Goal: Information Seeking & Learning: Check status

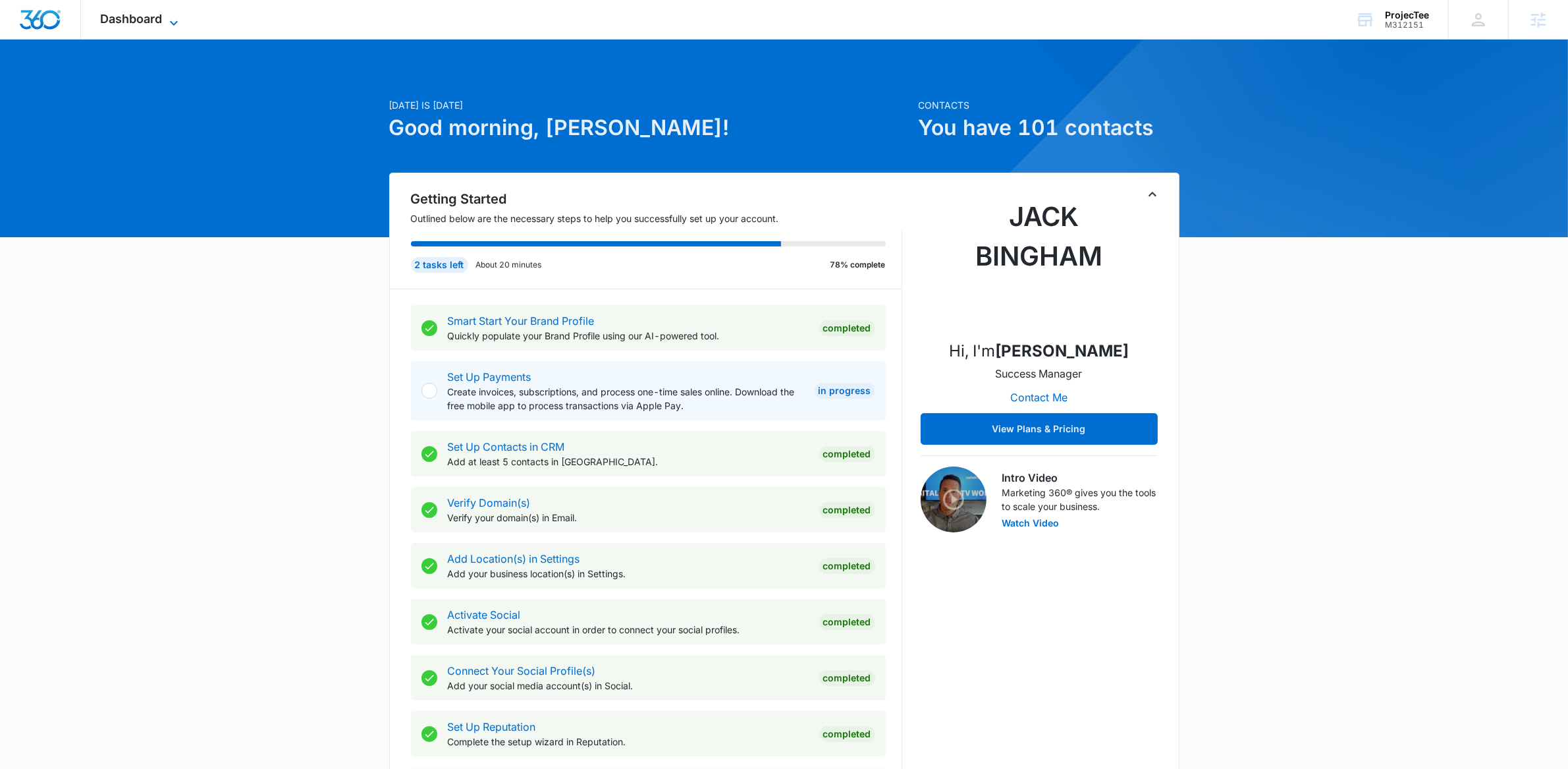
click at [180, 18] on icon at bounding box center [174, 24] width 16 height 16
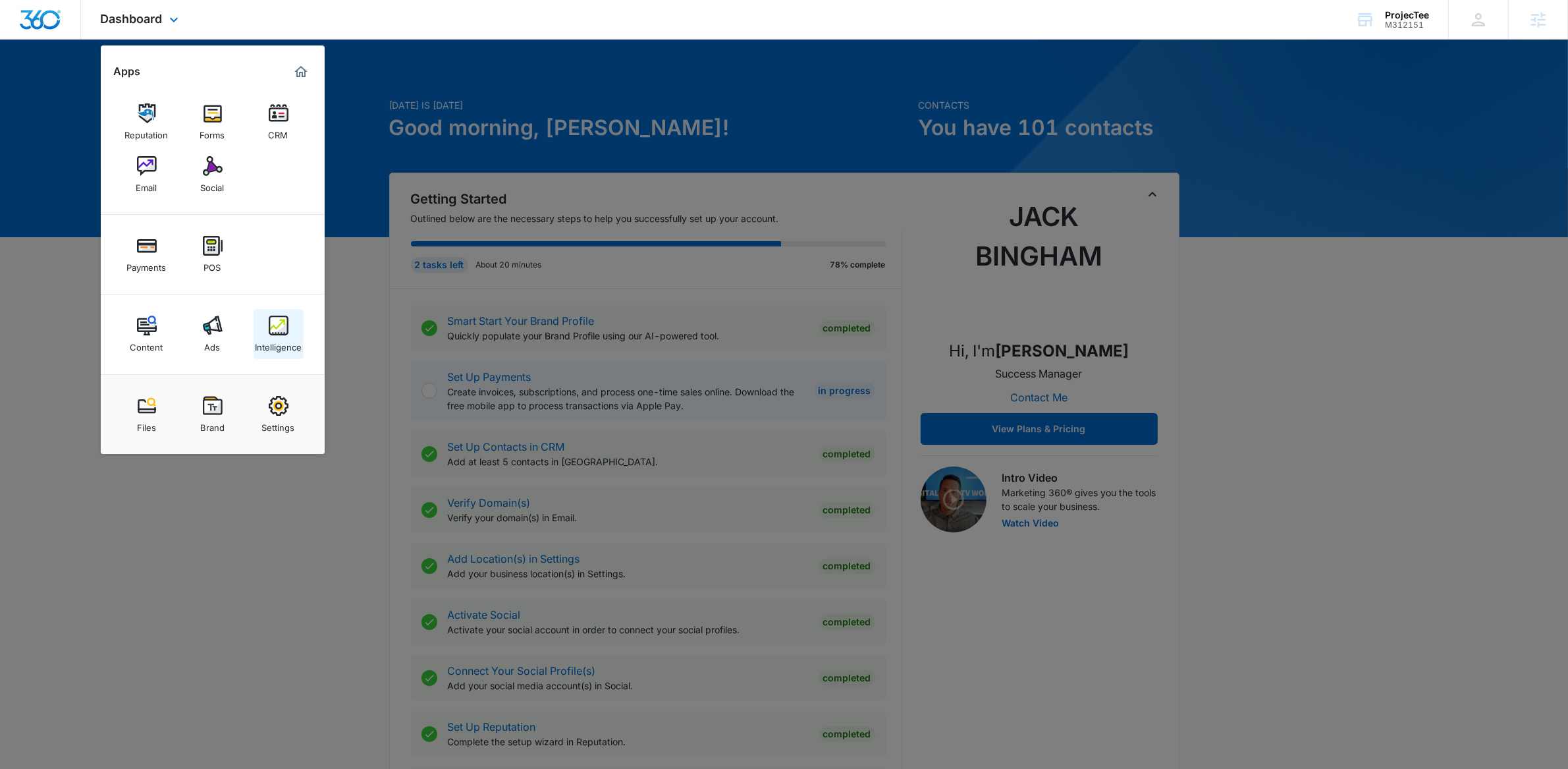
click at [264, 326] on link "Intelligence" at bounding box center [278, 334] width 50 height 50
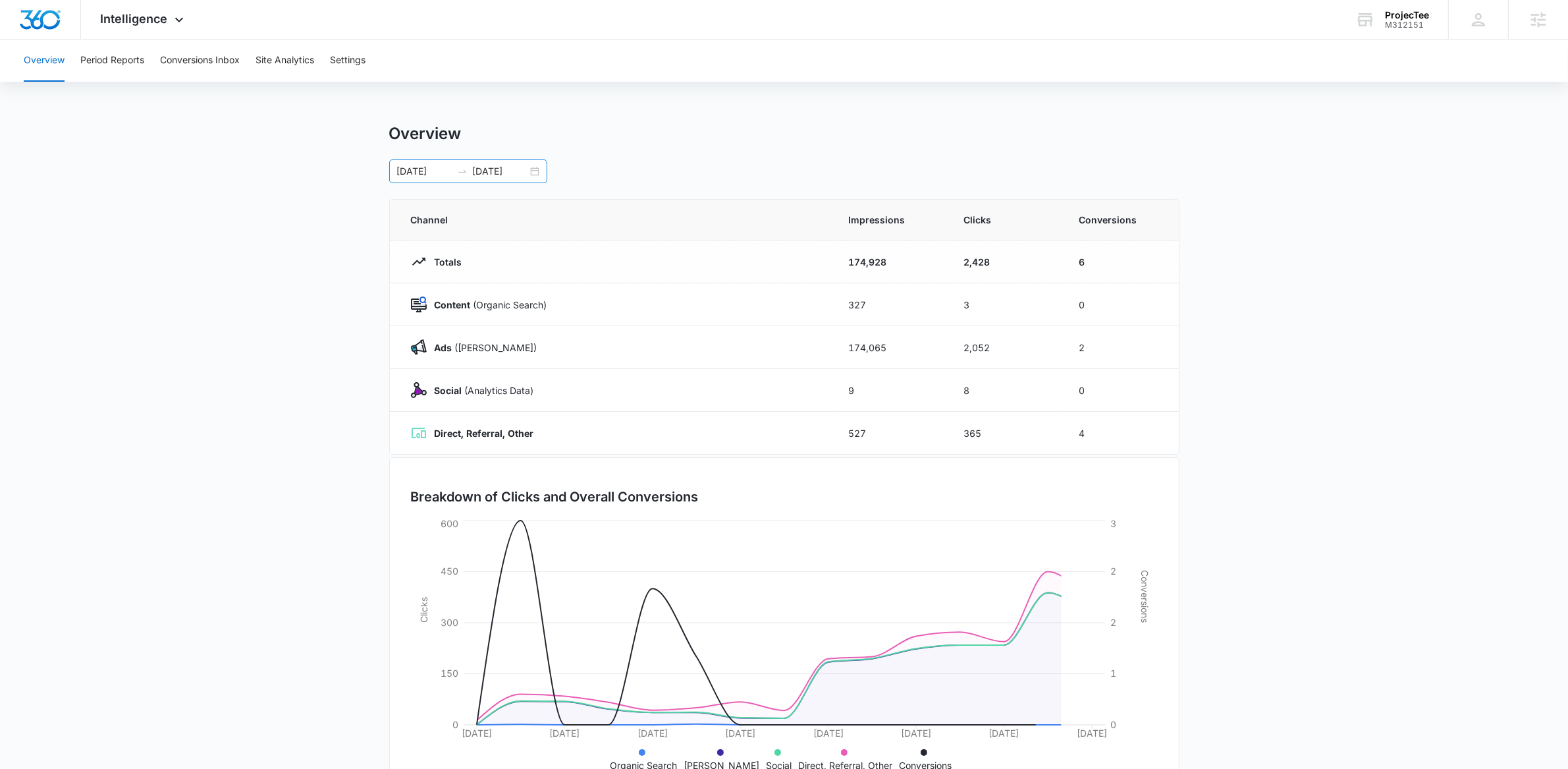
click at [536, 172] on div "[DATE] [DATE]" at bounding box center [468, 171] width 158 height 24
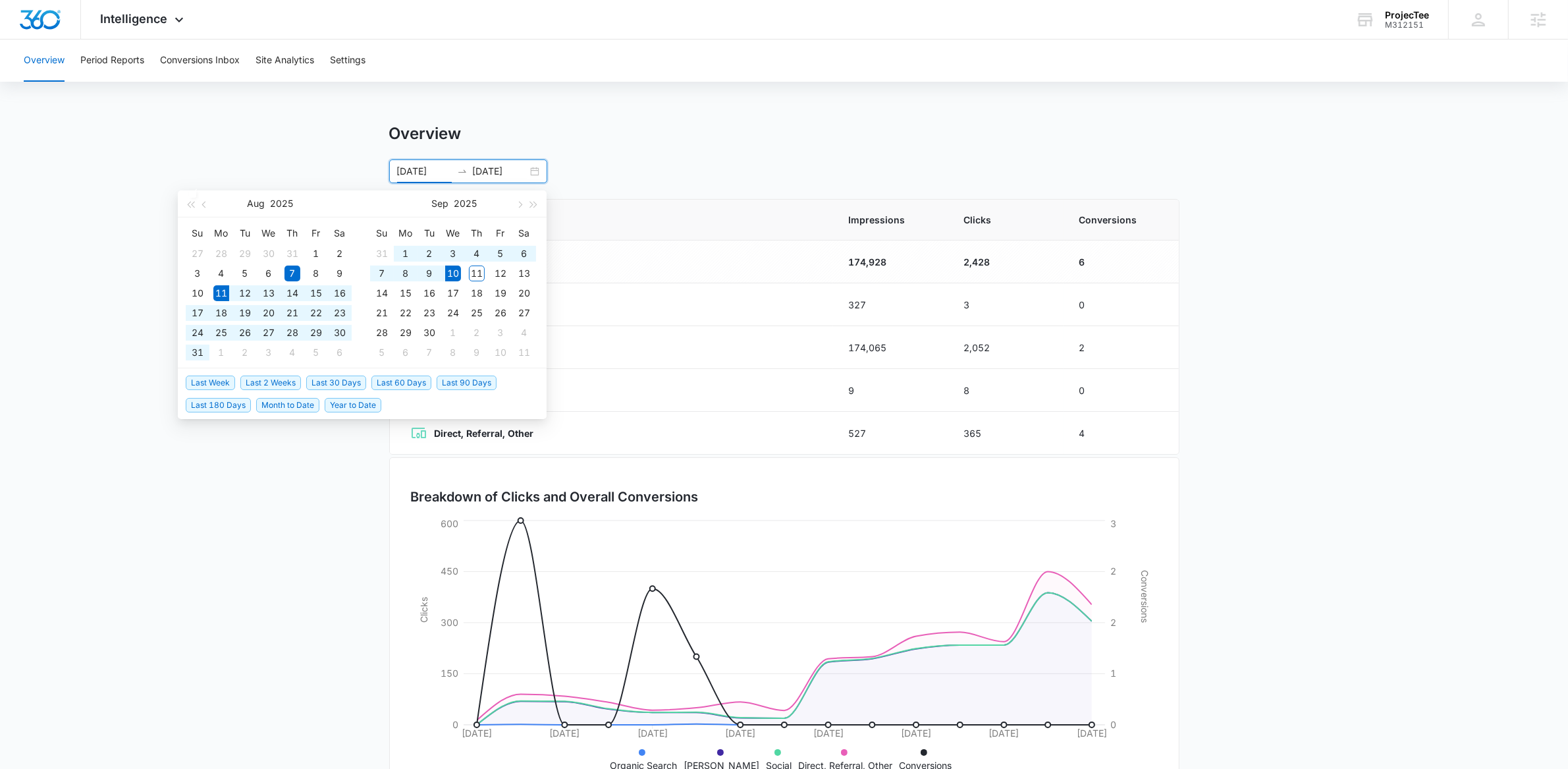
click at [359, 379] on span "Last 30 Days" at bounding box center [337, 383] width 60 height 15
type input "[DATE]"
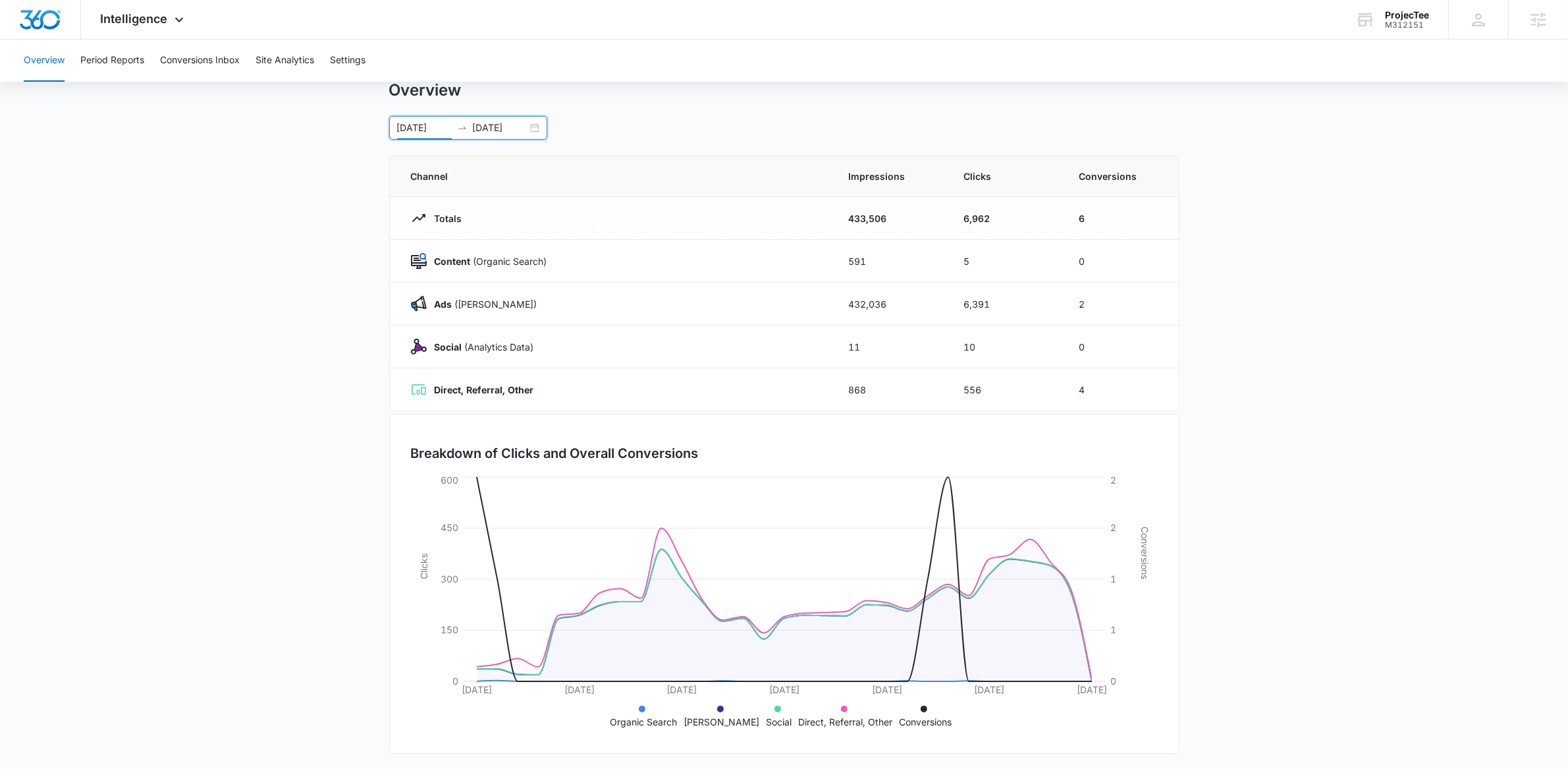
scroll to position [48, 0]
click at [177, 237] on main "Overview [DATE] [DATE] [DATE] Su Mo Tu We Th Fr Sa 27 28 29 30 31 1 2 3 4 5 6 7…" at bounding box center [784, 422] width 1568 height 692
click at [181, 19] on icon at bounding box center [179, 24] width 16 height 16
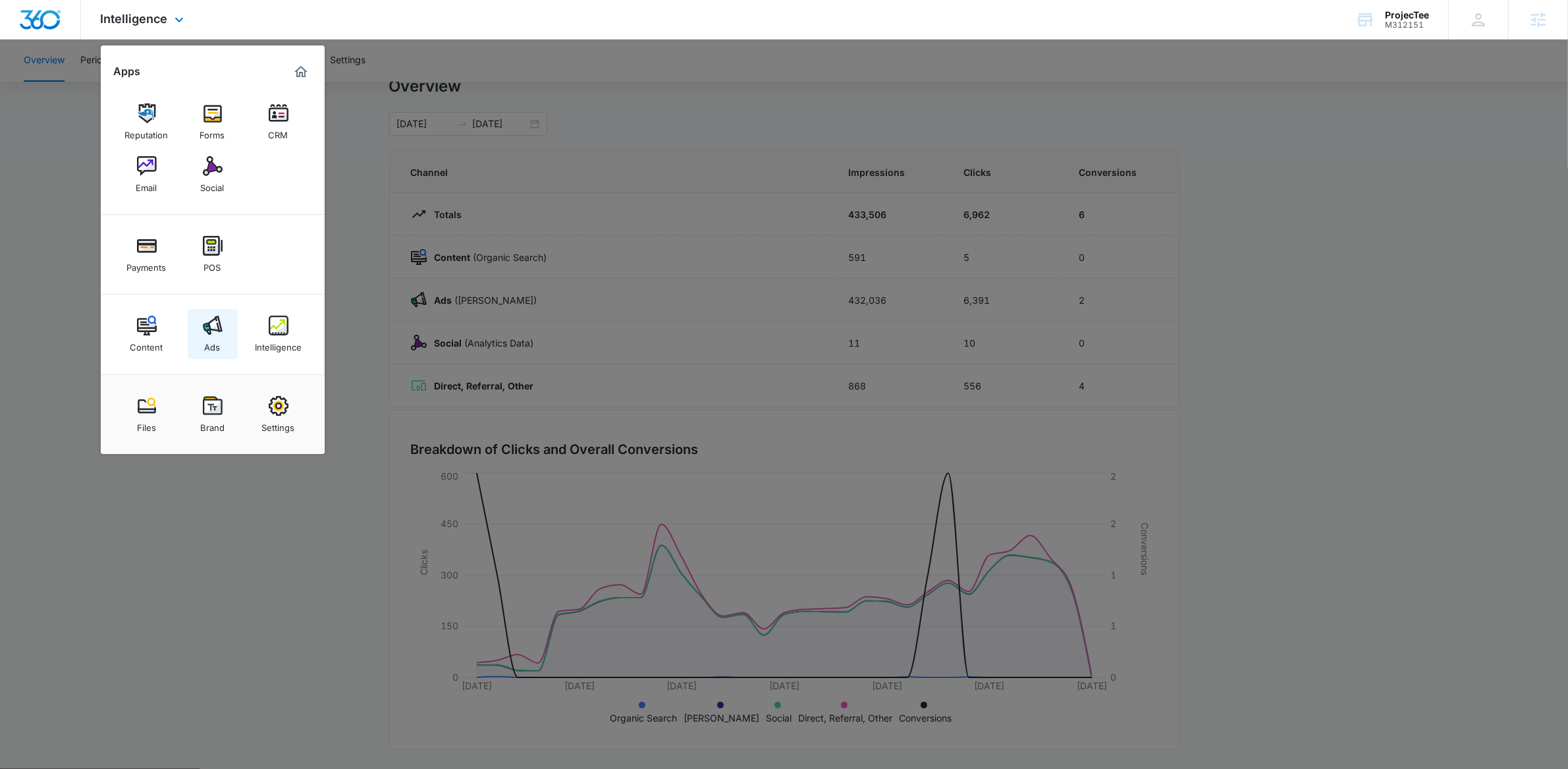
click at [213, 337] on div "Ads" at bounding box center [213, 343] width 16 height 17
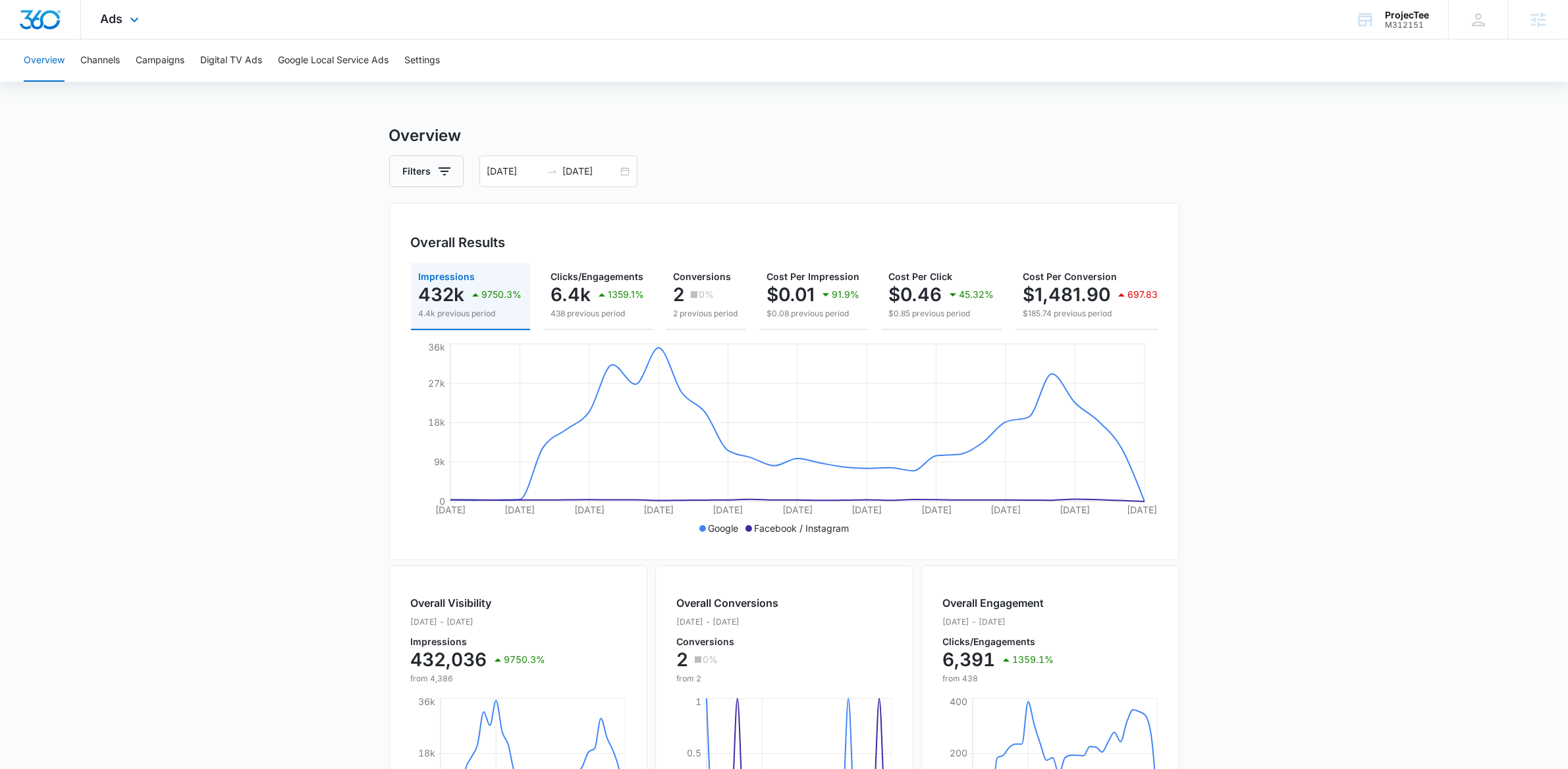
click at [143, 4] on div "Ads Apps Reputation Forms CRM Email Social Payments POS Content Ads Intelligenc…" at bounding box center [121, 19] width 81 height 39
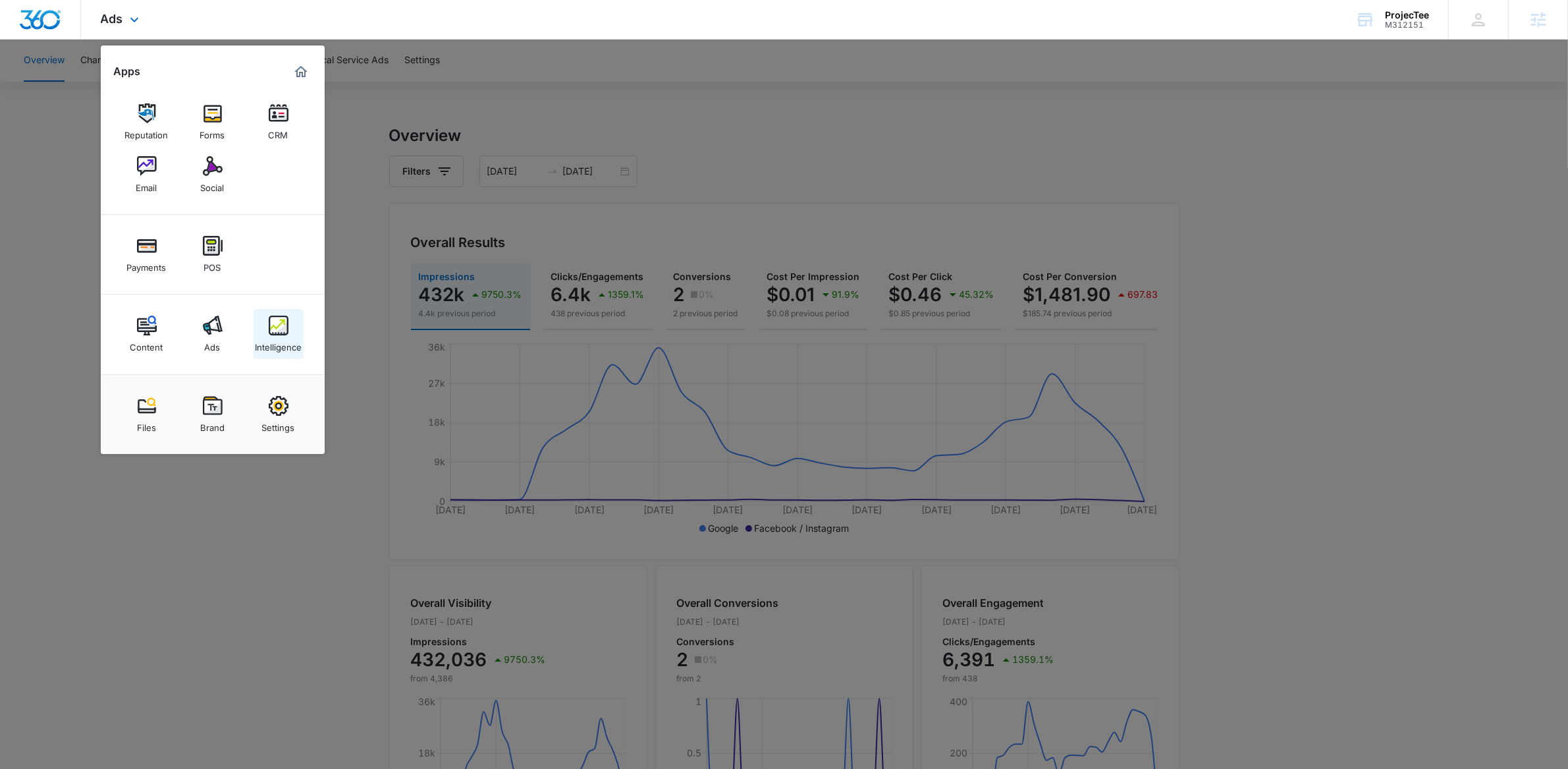
click at [293, 341] on div "Intelligence" at bounding box center [278, 343] width 47 height 17
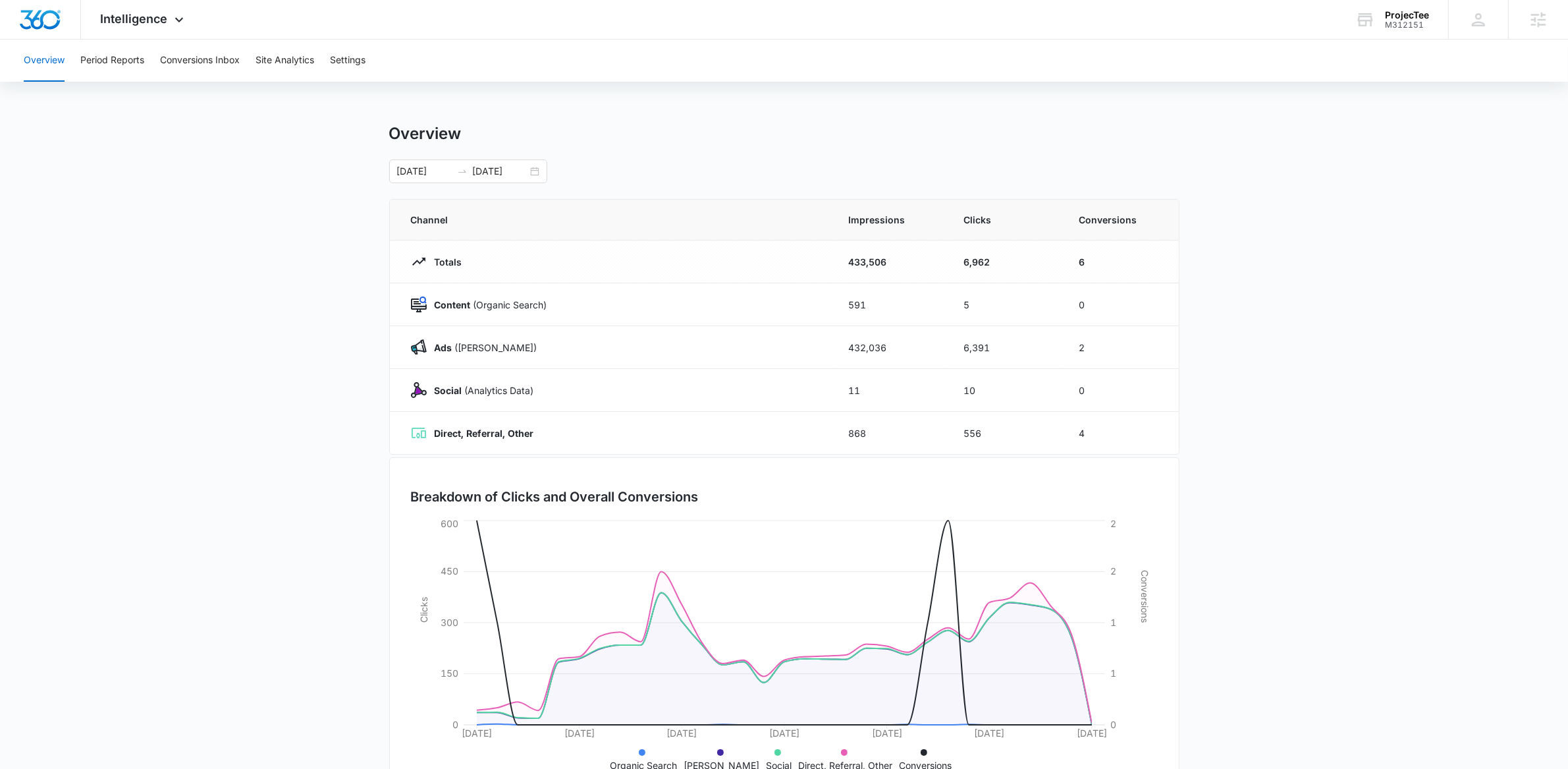
click at [162, 486] on main "Overview [DATE] [DATE] Channel Impressions Clicks Conversions Totals 433,506 6,…" at bounding box center [784, 470] width 1568 height 692
click at [183, 23] on icon at bounding box center [179, 24] width 16 height 16
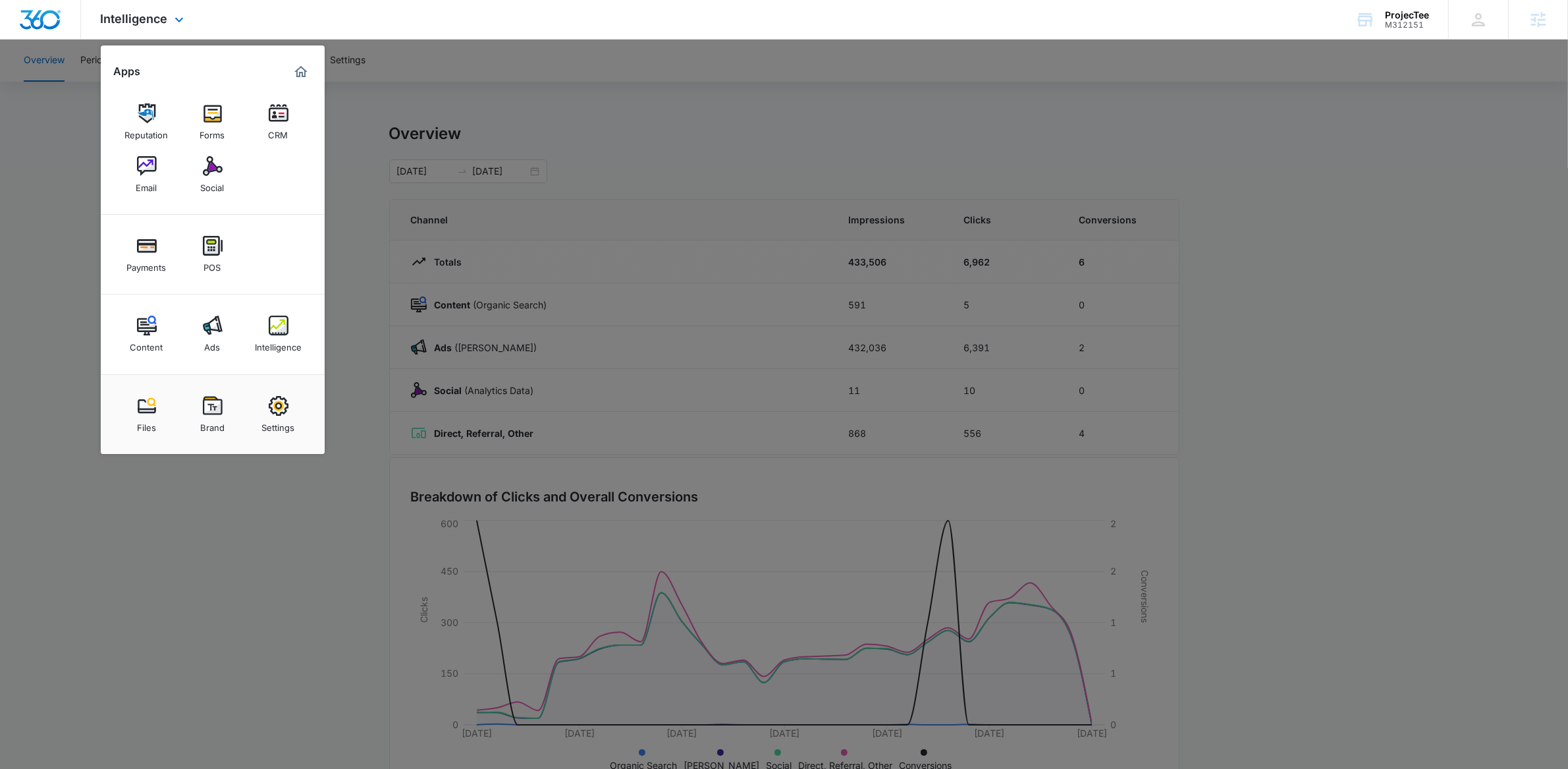
click at [210, 360] on div "Content Ads Intelligence" at bounding box center [212, 335] width 224 height 79
click at [216, 340] on div "Ads" at bounding box center [213, 343] width 16 height 17
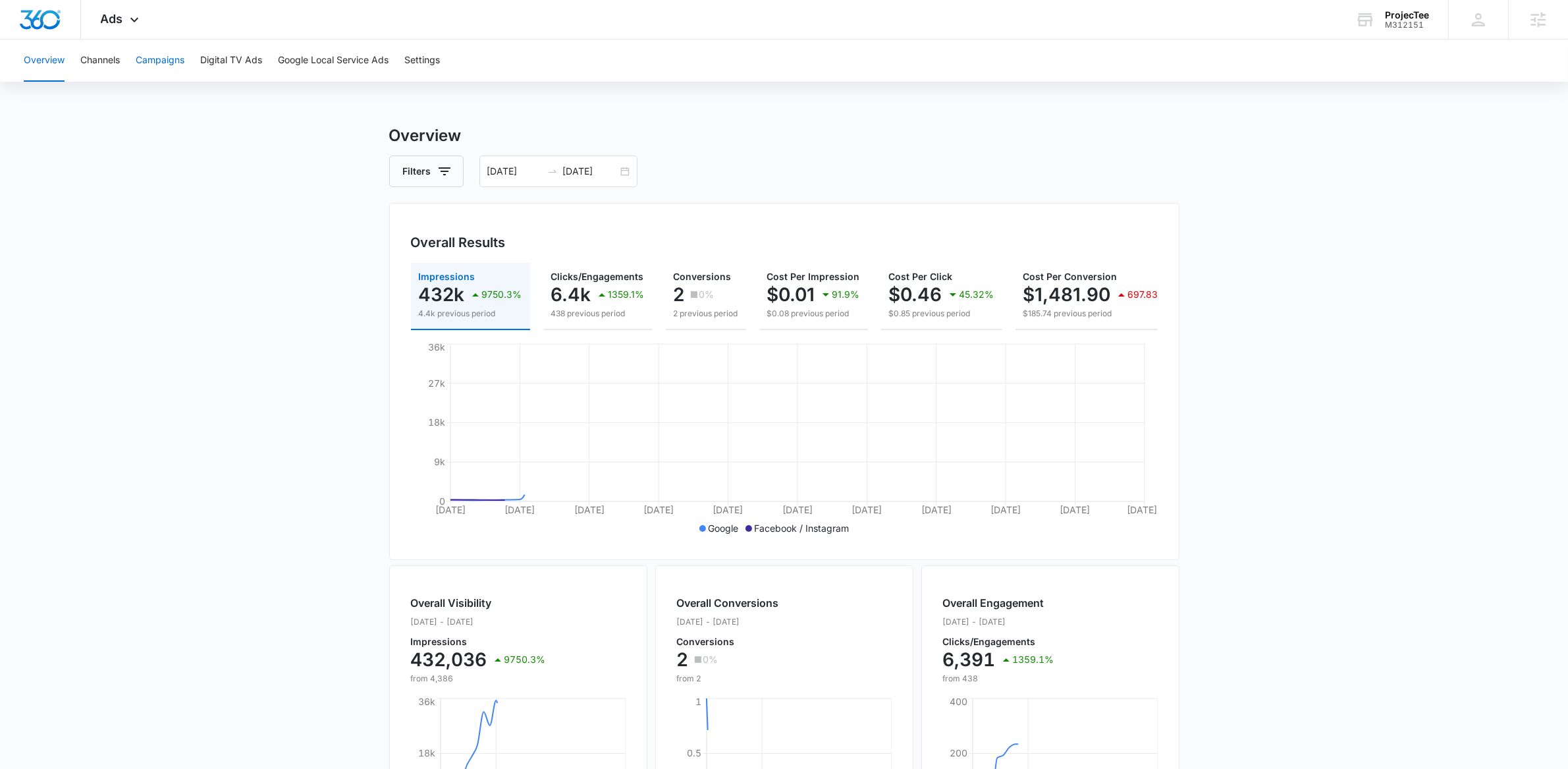
click at [167, 58] on button "Campaigns" at bounding box center [160, 60] width 48 height 42
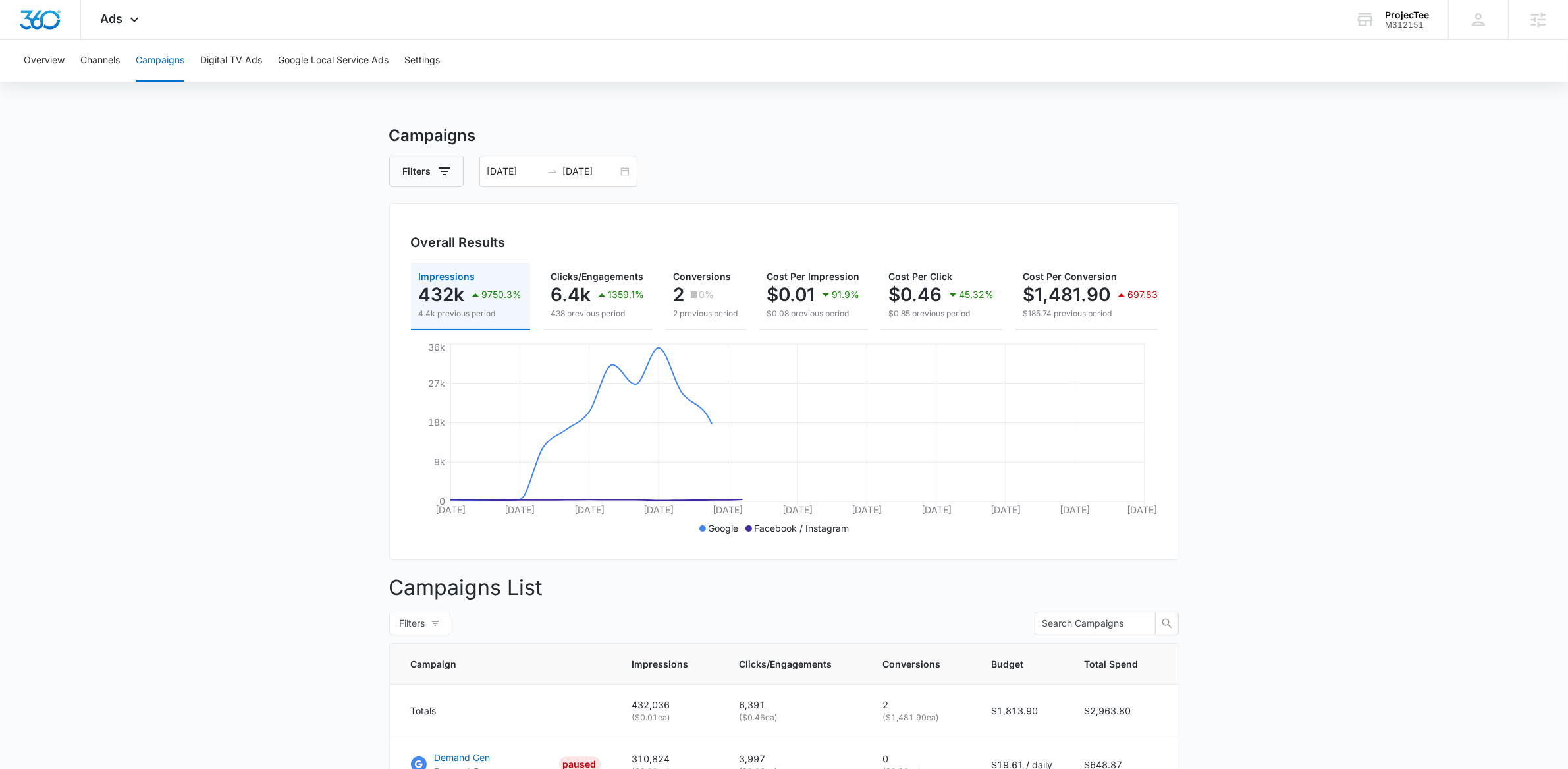
scroll to position [348, 0]
